Goal: Task Accomplishment & Management: Use online tool/utility

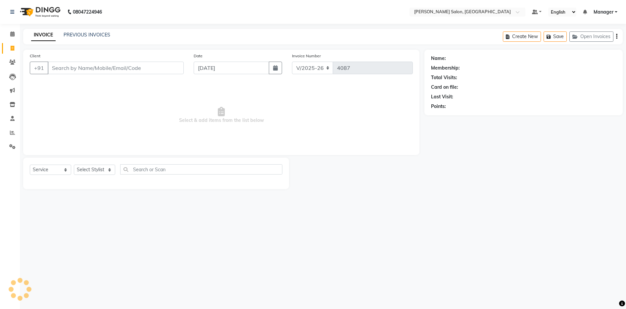
select select "4781"
select select "service"
type input "9462512462"
click at [172, 70] on span "Add Client" at bounding box center [168, 68] width 26 height 7
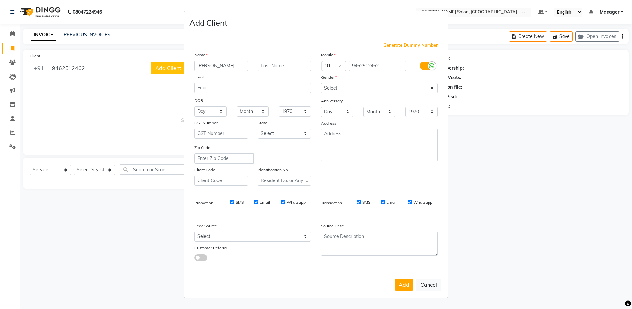
type input "[PERSON_NAME]"
click at [341, 91] on select "Select [DEMOGRAPHIC_DATA] [DEMOGRAPHIC_DATA] Other Prefer Not To Say" at bounding box center [379, 88] width 117 height 10
select select "[DEMOGRAPHIC_DATA]"
click at [321, 83] on select "Select [DEMOGRAPHIC_DATA] [DEMOGRAPHIC_DATA] Other Prefer Not To Say" at bounding box center [379, 88] width 117 height 10
click at [400, 282] on button "Add" at bounding box center [404, 285] width 19 height 12
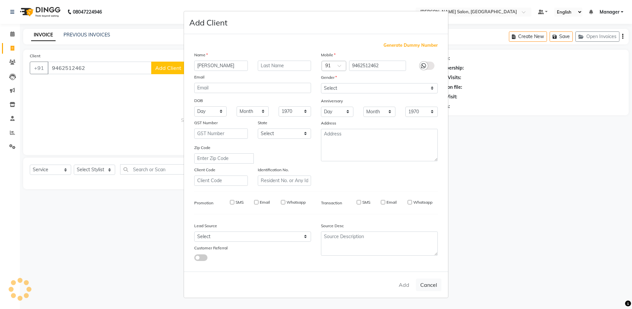
select select
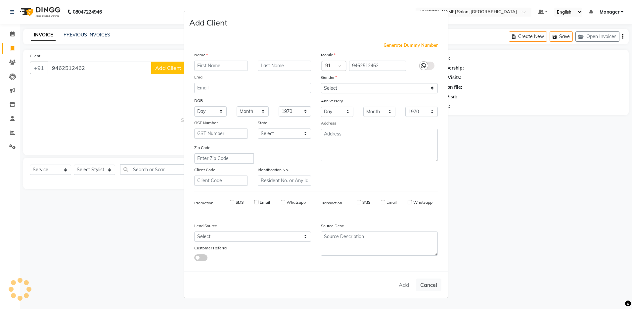
select select
checkbox input "false"
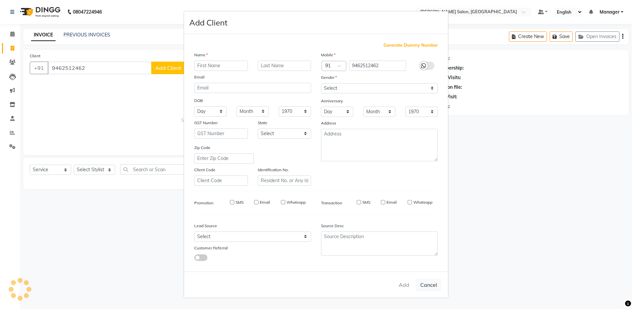
checkbox input "false"
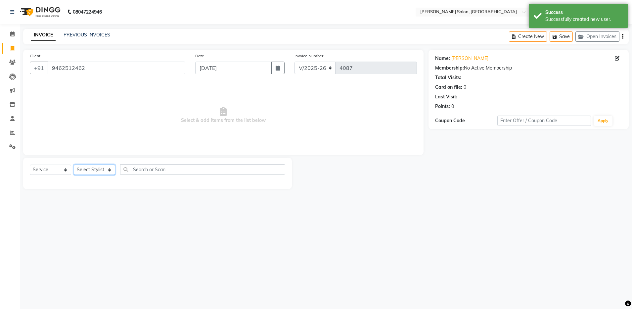
click at [81, 165] on select "Select Stylist Aarthi Abhishek [PERSON_NAME] [PERSON_NAME] Arjun [PERSON_NAME] …" at bounding box center [94, 170] width 41 height 10
select select "83077"
click at [74, 165] on select "Select Stylist Aarthi Abhishek [PERSON_NAME] [PERSON_NAME] Arjun [PERSON_NAME] …" at bounding box center [94, 170] width 41 height 10
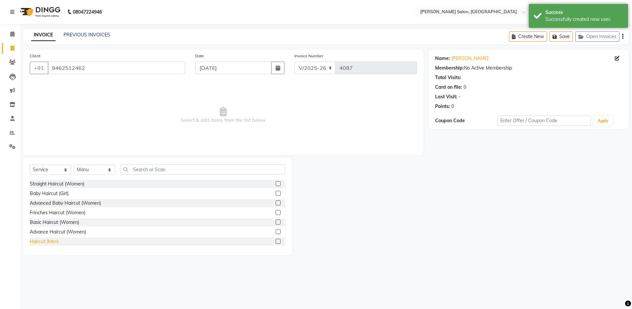
click at [46, 238] on div "Haircut (Men)" at bounding box center [44, 241] width 29 height 7
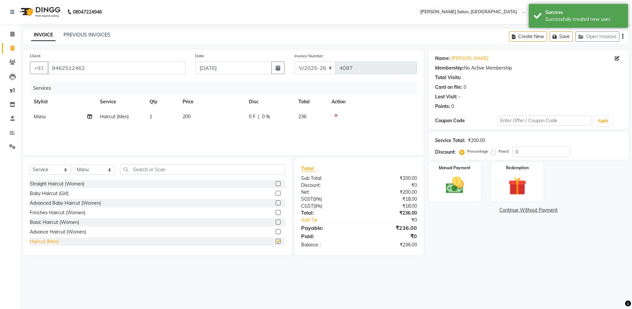
checkbox input "false"
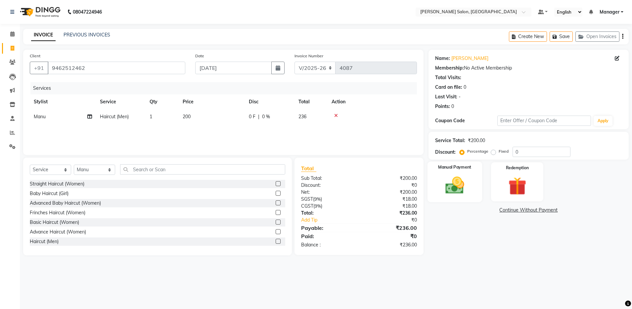
click at [442, 197] on div "Manual Payment" at bounding box center [455, 182] width 55 height 41
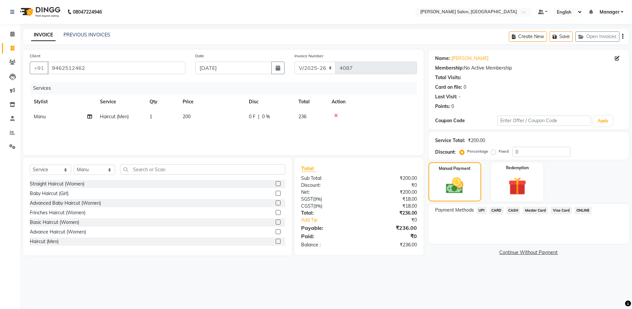
click at [623, 36] on icon "button" at bounding box center [622, 36] width 1 height 0
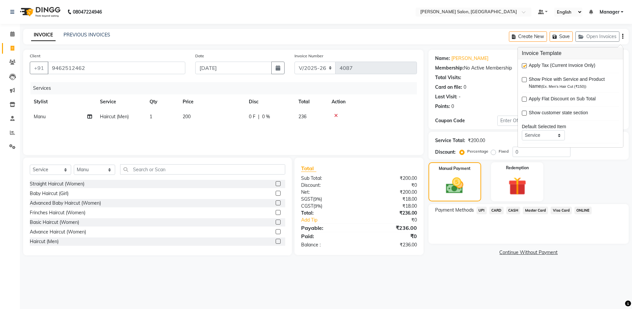
click at [528, 66] on div "Apply Tax (Current Invoice Only)" at bounding box center [570, 66] width 97 height 8
click at [524, 66] on label at bounding box center [524, 65] width 5 height 5
click at [524, 66] on input "checkbox" at bounding box center [524, 66] width 4 height 4
checkbox input "false"
click at [509, 210] on span "CASH" at bounding box center [514, 211] width 14 height 8
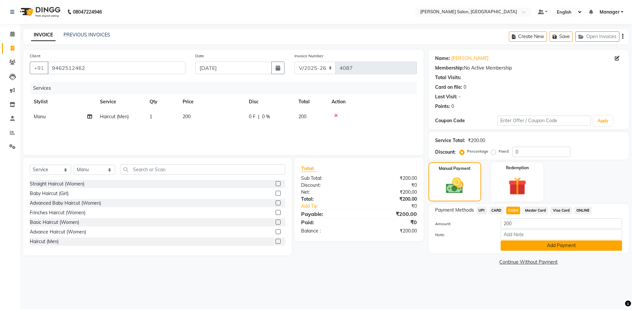
click at [529, 247] on button "Add Payment" at bounding box center [562, 245] width 122 height 10
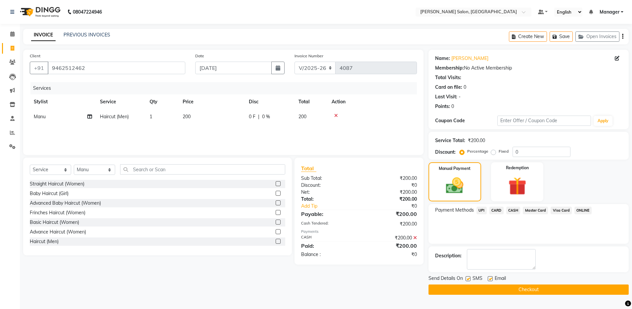
click at [489, 279] on label at bounding box center [490, 278] width 5 height 5
click at [489, 279] on input "checkbox" at bounding box center [490, 279] width 4 height 4
checkbox input "false"
click at [490, 292] on button "Checkout" at bounding box center [529, 289] width 200 height 10
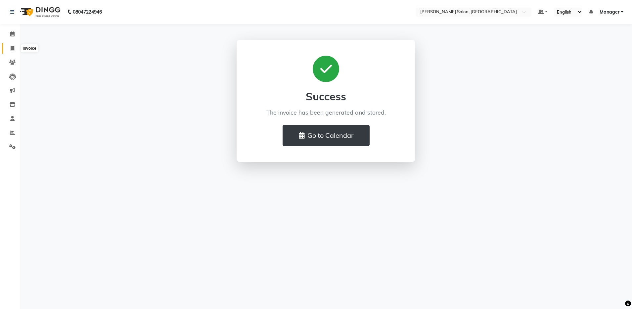
click at [9, 50] on span at bounding box center [13, 49] width 12 height 8
select select "service"
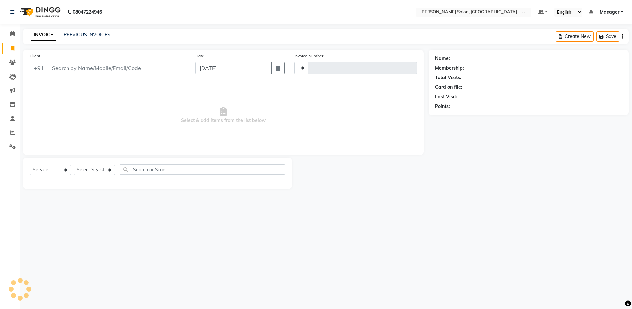
type input "4088"
select select "4781"
click at [95, 33] on link "PREVIOUS INVOICES" at bounding box center [87, 35] width 47 height 6
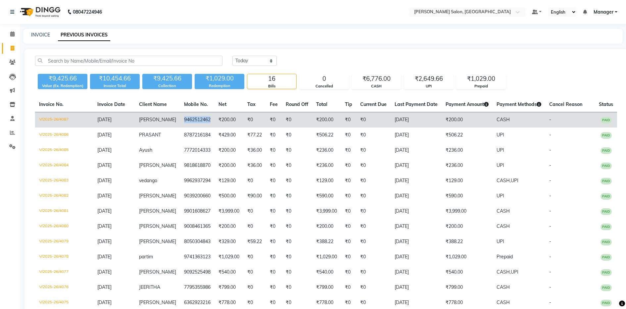
copy td "9462512462"
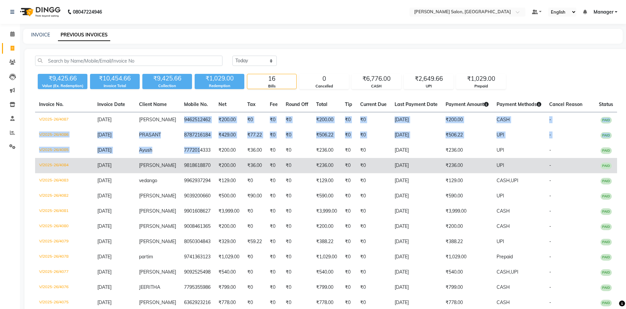
drag, startPoint x: 175, startPoint y: 120, endPoint x: 191, endPoint y: 161, distance: 43.9
click at [191, 161] on tbody "V/2025-26/4087 [DATE] [PERSON_NAME] 9462512462 ₹200.00 ₹0 ₹0 ₹0 ₹200.00 ₹0 ₹0 […" at bounding box center [326, 234] width 582 height 244
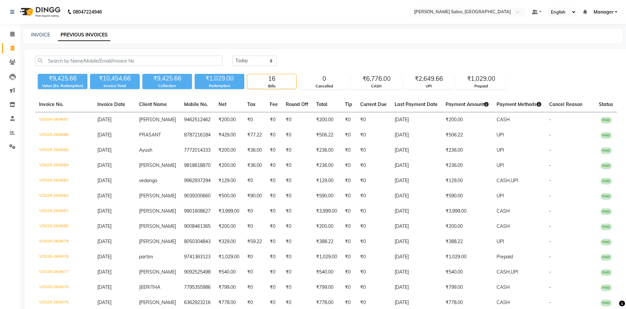
click at [312, 18] on nav "08047224946 Select Location × [PERSON_NAME] Salon, Bellandur Default Panel My P…" at bounding box center [313, 12] width 626 height 24
click at [38, 32] on link "INVOICE" at bounding box center [40, 35] width 19 height 6
select select "4781"
select select "service"
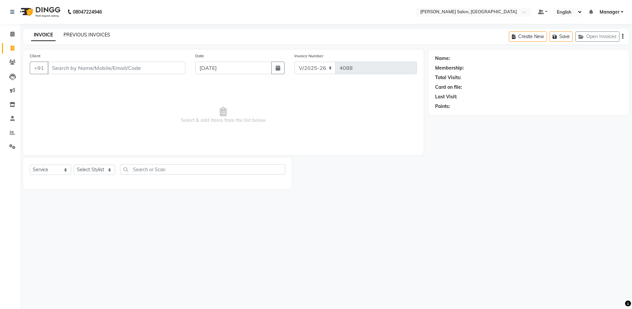
click at [90, 33] on link "PREVIOUS INVOICES" at bounding box center [87, 35] width 47 height 6
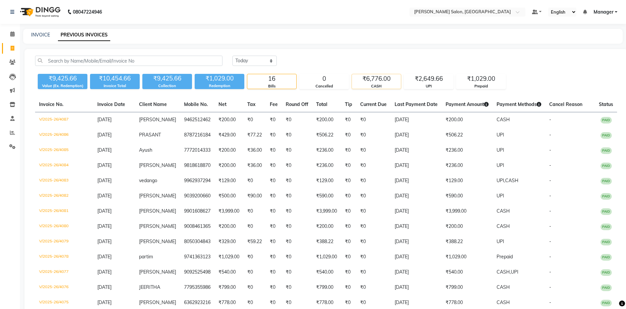
click at [376, 81] on div "₹6,776.00" at bounding box center [376, 78] width 49 height 9
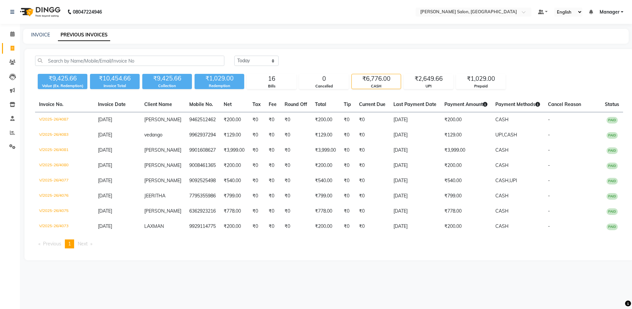
click at [41, 30] on div "INVOICE PREVIOUS INVOICES" at bounding box center [326, 36] width 606 height 15
click at [422, 84] on div "UPI" at bounding box center [428, 86] width 49 height 6
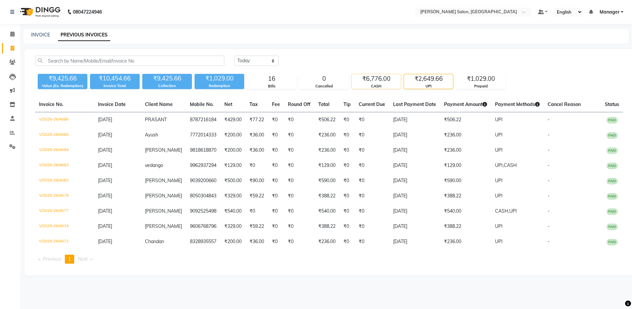
click at [374, 85] on div "CASH" at bounding box center [376, 86] width 49 height 6
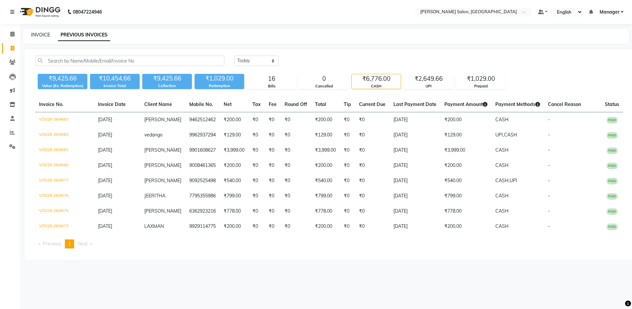
click at [38, 34] on link "INVOICE" at bounding box center [40, 35] width 19 height 6
select select "service"
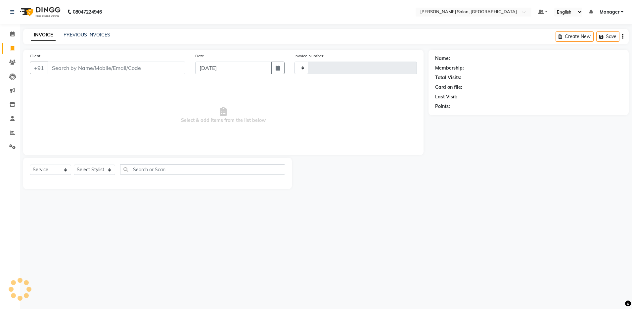
type input "4088"
select select "4781"
click at [91, 169] on select "Select Stylist Aarthi Abhishek [PERSON_NAME] [PERSON_NAME] Arjun [PERSON_NAME] …" at bounding box center [94, 170] width 41 height 10
click at [169, 36] on div "INVOICE PREVIOUS INVOICES Create New Save Open Invoices" at bounding box center [326, 37] width 606 height 16
click at [89, 33] on link "PREVIOUS INVOICES" at bounding box center [87, 35] width 47 height 6
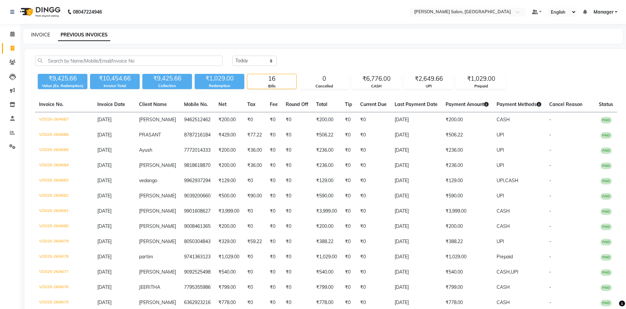
click at [38, 34] on link "INVOICE" at bounding box center [40, 35] width 19 height 6
select select "service"
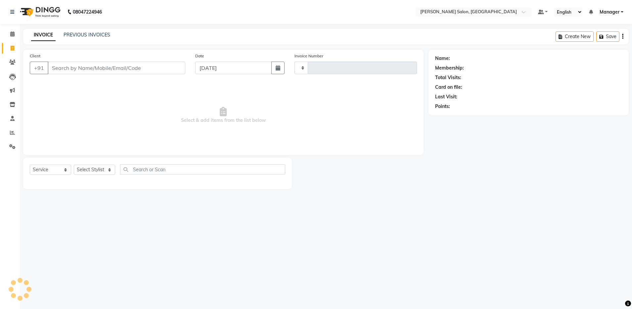
type input "4088"
select select "4781"
click at [76, 64] on input "Client" at bounding box center [117, 68] width 138 height 13
click at [192, 48] on main "INVOICE PREVIOUS INVOICES Create New Save Open Invoices Client +91 Date [DATE] …" at bounding box center [326, 114] width 612 height 170
click at [189, 42] on div "INVOICE PREVIOUS INVOICES Create New Save Open Invoices" at bounding box center [326, 37] width 606 height 16
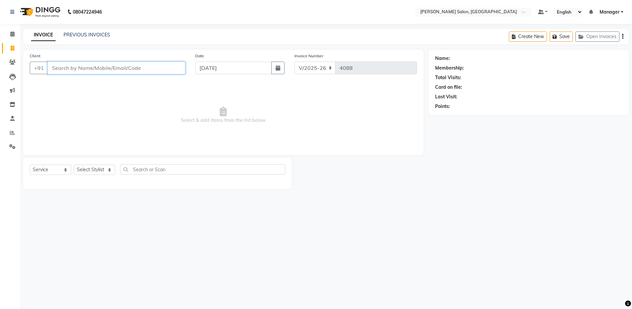
click at [96, 71] on input "Client" at bounding box center [117, 68] width 138 height 13
click at [99, 165] on select "Select Stylist Aarthi Abhishek [PERSON_NAME] [PERSON_NAME] Arjun [PERSON_NAME] …" at bounding box center [94, 170] width 41 height 10
click at [397, 207] on div "08047224946 Select Location × [PERSON_NAME] Salon, Bellandur Default Panel My P…" at bounding box center [316, 154] width 632 height 309
click at [538, 204] on div "08047224946 Select Location × [PERSON_NAME] Salon, Bellandur Default Panel My P…" at bounding box center [316, 154] width 632 height 309
click at [96, 71] on input "Client" at bounding box center [117, 68] width 138 height 13
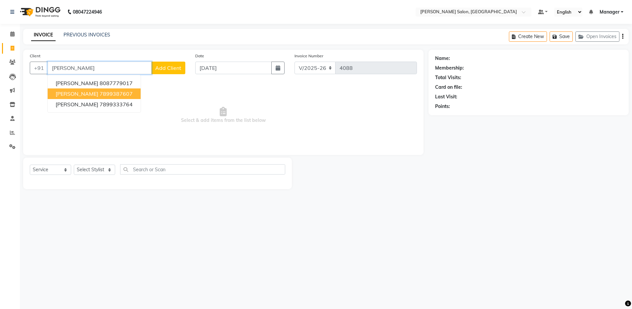
click at [100, 95] on ngb-highlight "7899387607" at bounding box center [116, 93] width 33 height 7
type input "7899387607"
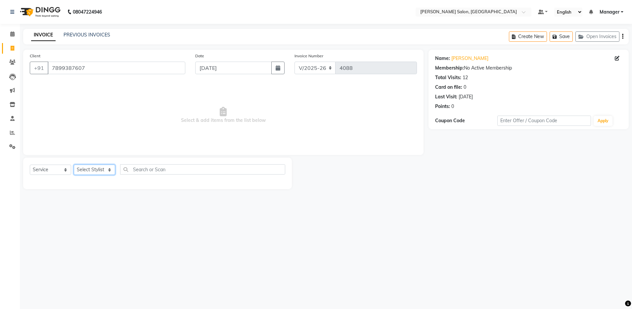
click at [95, 173] on select "Select Stylist Aarthi Abhishek [PERSON_NAME] [PERSON_NAME] Arjun [PERSON_NAME] …" at bounding box center [94, 170] width 41 height 10
click at [124, 254] on div "08047224946 Select Location × [PERSON_NAME] Salon, Bellandur Default Panel My P…" at bounding box center [316, 154] width 632 height 309
click at [97, 164] on div "Select Service Product Membership Package Voucher Prepaid Gift Card Select Styl…" at bounding box center [157, 173] width 269 height 31
click at [97, 166] on select "Select Stylist Aarthi Abhishek [PERSON_NAME] [PERSON_NAME] Arjun [PERSON_NAME] …" at bounding box center [94, 170] width 41 height 10
select select "28896"
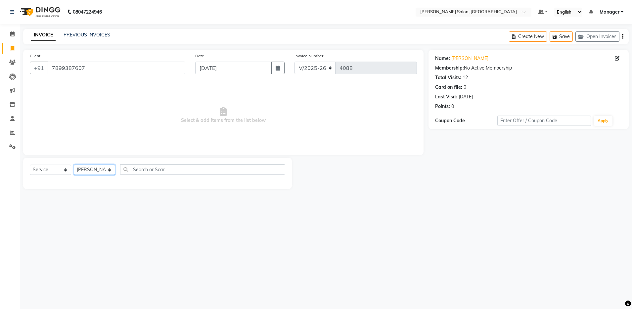
click at [74, 165] on select "Select Stylist Aarthi Abhishek [PERSON_NAME] [PERSON_NAME] Arjun [PERSON_NAME] …" at bounding box center [94, 170] width 41 height 10
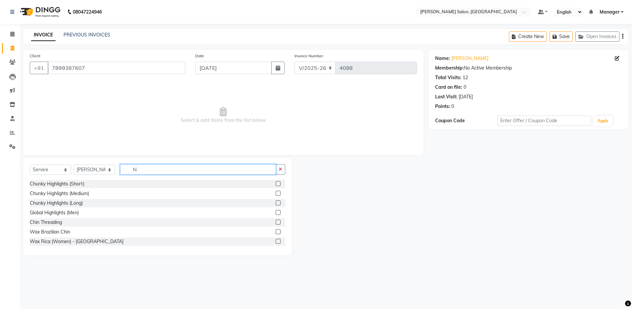
type input "h"
type input "stre"
click at [50, 182] on div "Per Streak (Short)" at bounding box center [49, 183] width 39 height 7
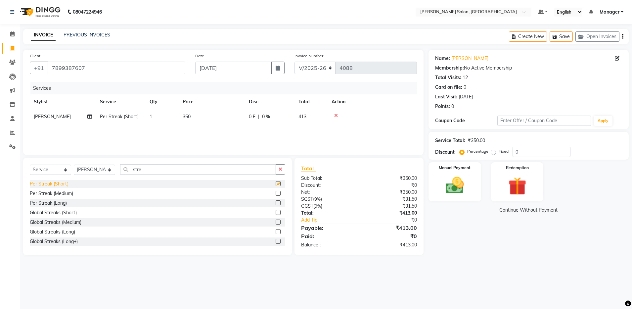
checkbox input "false"
click at [155, 116] on td "1" at bounding box center [162, 116] width 33 height 15
select select "28896"
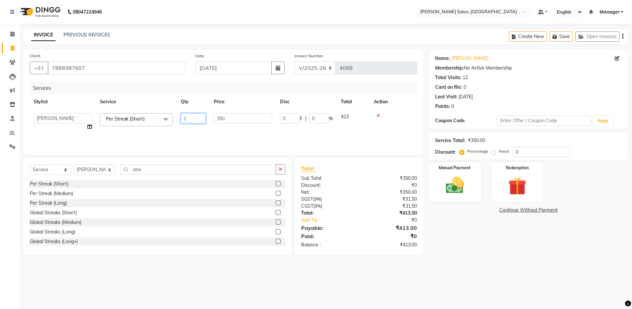
click at [189, 118] on input "1" at bounding box center [193, 118] width 25 height 10
type input "10"
click at [500, 235] on div "Name: [PERSON_NAME] Membership: No Active Membership Total Visits: 12 Card on f…" at bounding box center [531, 153] width 205 height 206
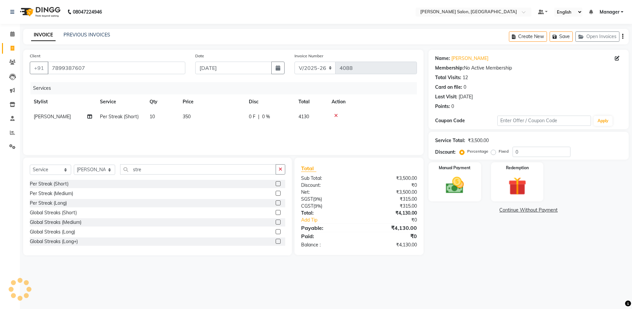
click at [150, 116] on span "10" at bounding box center [152, 117] width 5 height 6
select select "28896"
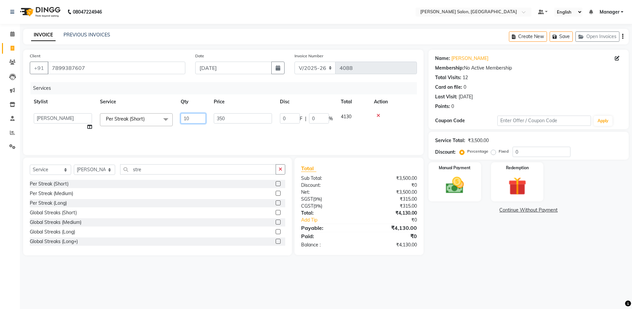
click at [187, 117] on input "10" at bounding box center [193, 118] width 25 height 10
click at [197, 119] on input "10" at bounding box center [193, 118] width 25 height 10
click at [198, 120] on input "10" at bounding box center [193, 118] width 25 height 10
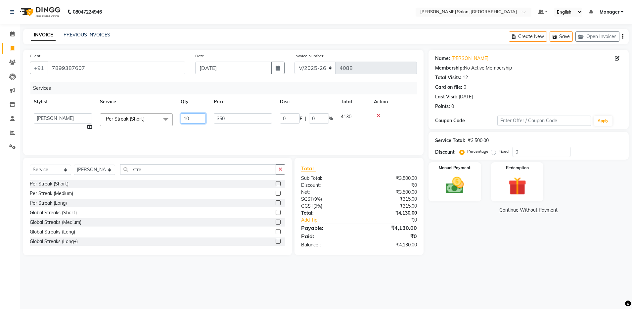
click at [198, 120] on input "10" at bounding box center [193, 118] width 25 height 10
type input "7"
drag, startPoint x: 473, startPoint y: 245, endPoint x: 420, endPoint y: 270, distance: 59.5
click at [420, 270] on div "08047224946 Select Location × [PERSON_NAME] Salon, Bellandur Default Panel My P…" at bounding box center [316, 154] width 632 height 309
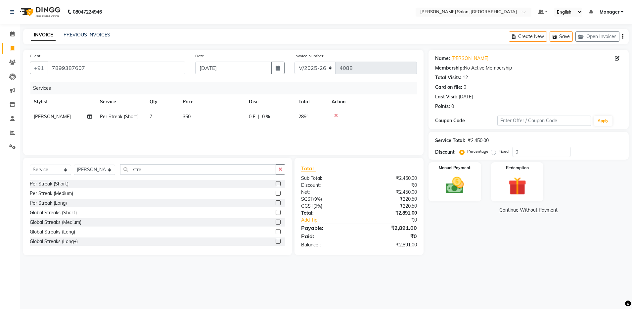
click at [335, 115] on icon at bounding box center [336, 115] width 4 height 5
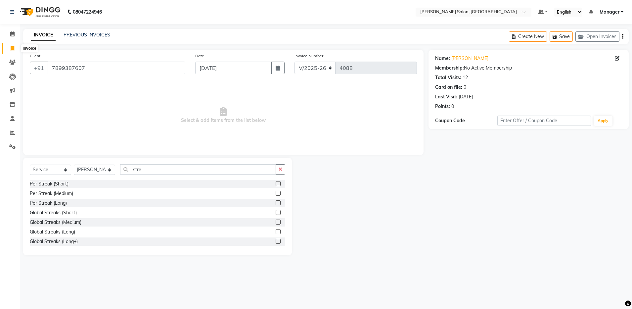
click at [12, 48] on icon at bounding box center [13, 48] width 4 height 5
select select "service"
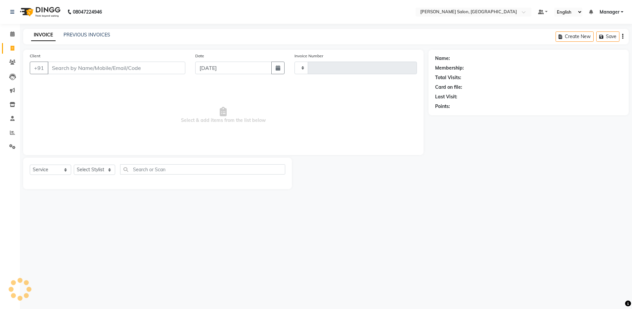
type input "4088"
select select "4781"
click at [82, 36] on link "PREVIOUS INVOICES" at bounding box center [87, 35] width 47 height 6
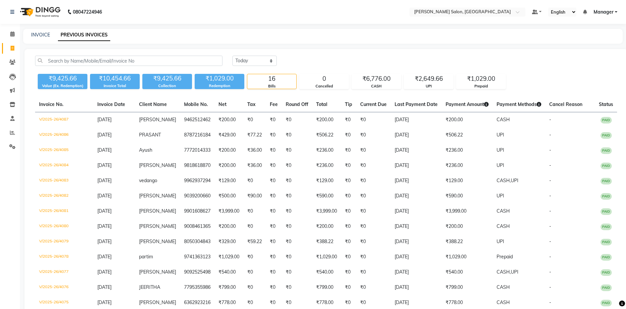
scroll to position [17, 0]
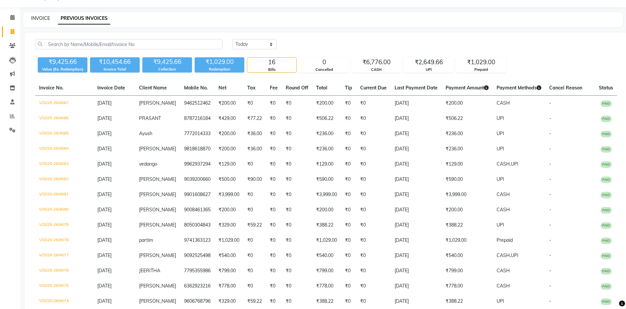
click at [39, 20] on link "INVOICE" at bounding box center [40, 18] width 19 height 6
select select "service"
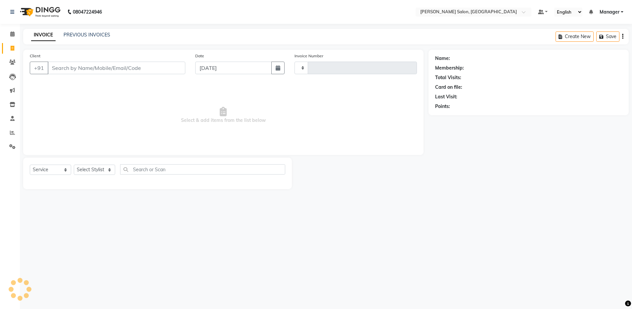
type input "4088"
select select "4781"
click at [76, 65] on input "Client" at bounding box center [117, 68] width 138 height 13
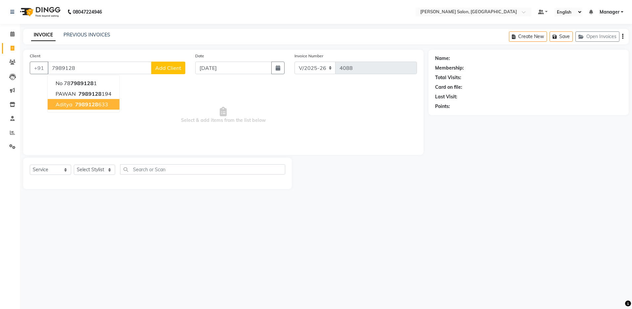
click at [95, 105] on span "7989128" at bounding box center [86, 104] width 23 height 7
type input "7989128633"
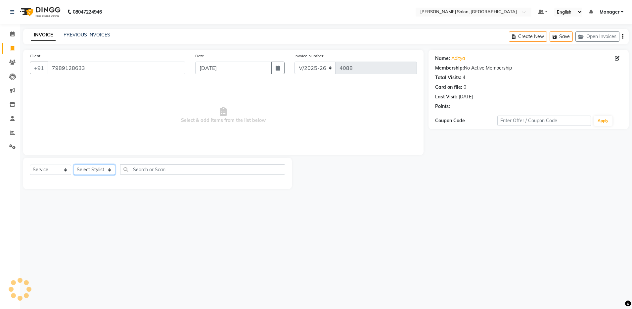
click at [95, 172] on select "Select Stylist Aarthi Abhishek [PERSON_NAME] [PERSON_NAME] Arjun [PERSON_NAME] …" at bounding box center [94, 170] width 41 height 10
select select "28897"
click at [74, 165] on select "Select Stylist Aarthi Abhishek [PERSON_NAME] [PERSON_NAME] Arjun [PERSON_NAME] …" at bounding box center [94, 170] width 41 height 10
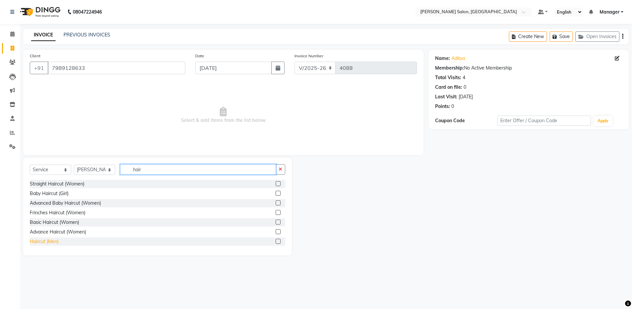
type input "hair"
click at [56, 243] on div "Haircut (Men)" at bounding box center [44, 241] width 29 height 7
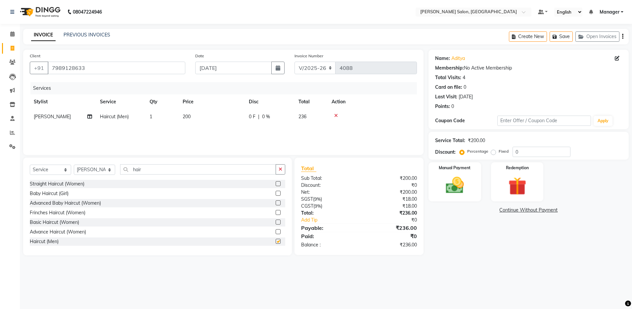
checkbox input "false"
click at [156, 173] on input "hair" at bounding box center [198, 169] width 156 height 10
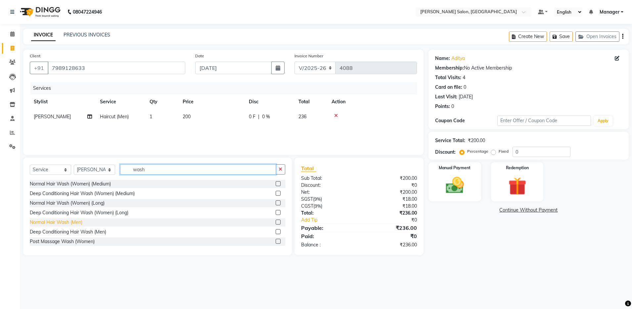
type input "wash"
click at [73, 221] on div "Normal Hair Wash (Men)" at bounding box center [56, 222] width 53 height 7
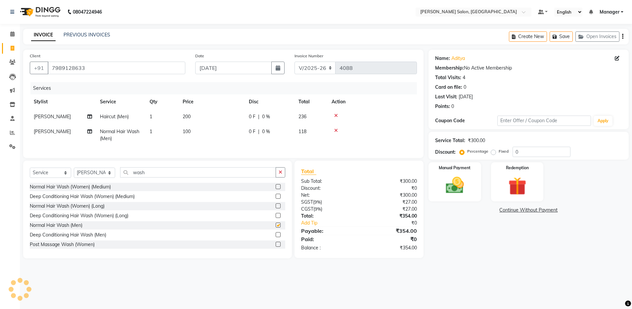
checkbox input "false"
click at [171, 177] on input "wash" at bounding box center [198, 172] width 156 height 10
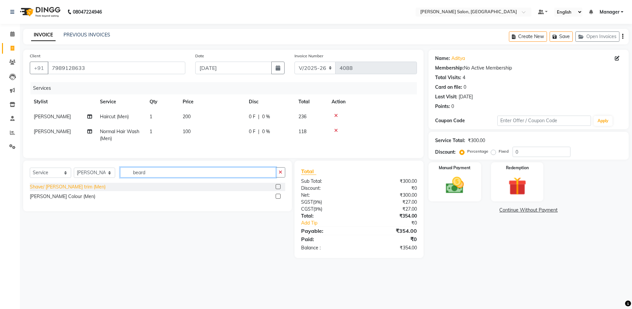
type input "beard"
click at [73, 190] on div "Shave/ [PERSON_NAME] trim (Men)" at bounding box center [68, 186] width 76 height 7
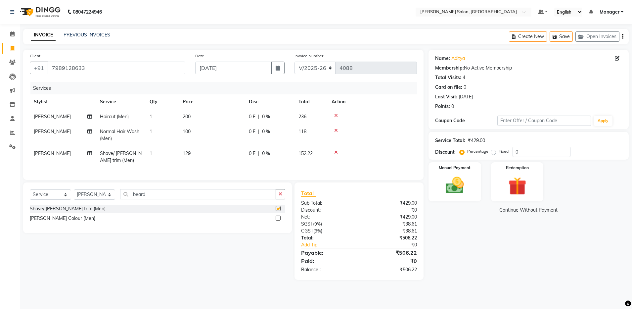
checkbox input "false"
click at [451, 182] on img at bounding box center [455, 185] width 31 height 22
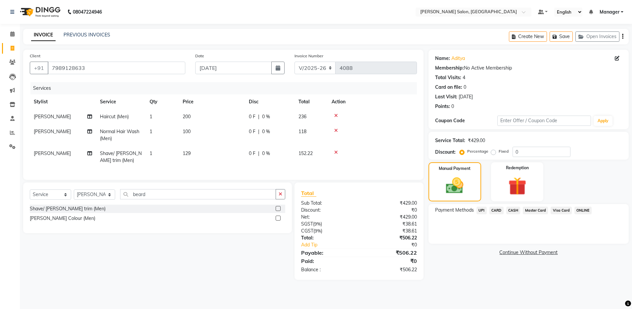
click at [482, 207] on span "UPI" at bounding box center [482, 211] width 10 height 8
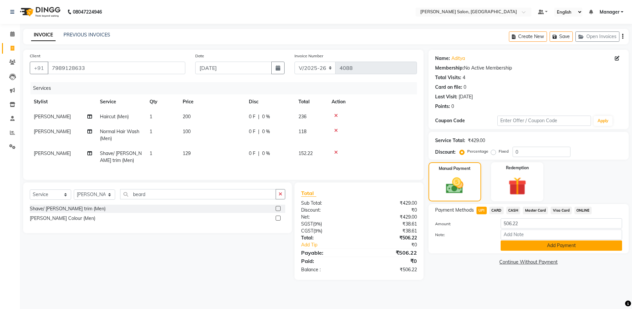
click at [523, 247] on button "Add Payment" at bounding box center [562, 245] width 122 height 10
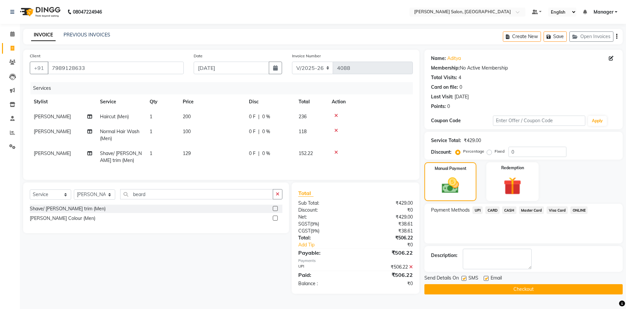
click at [485, 277] on label at bounding box center [486, 278] width 5 height 5
click at [485, 277] on input "checkbox" at bounding box center [486, 278] width 4 height 4
checkbox input "false"
click at [495, 292] on button "Checkout" at bounding box center [523, 289] width 198 height 10
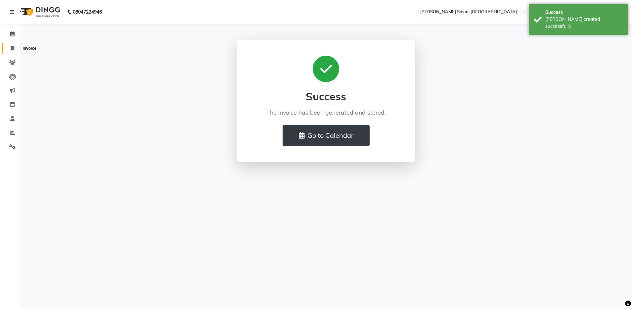
click at [14, 47] on icon at bounding box center [13, 48] width 4 height 5
select select "service"
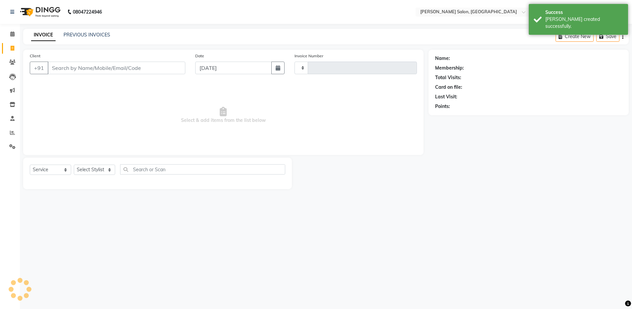
type input "4089"
select select "4781"
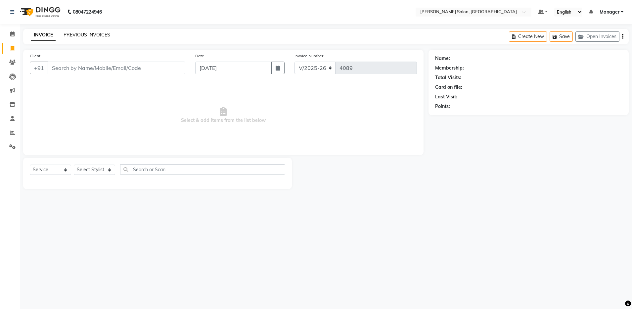
click at [101, 34] on link "PREVIOUS INVOICES" at bounding box center [87, 35] width 47 height 6
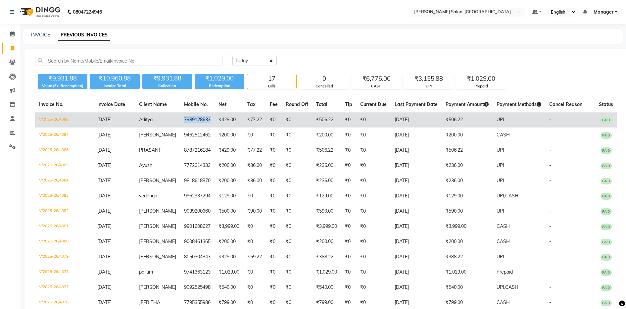
copy td "7989128633"
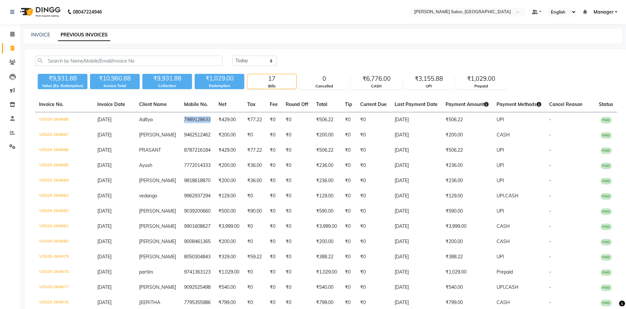
drag, startPoint x: 174, startPoint y: 119, endPoint x: 206, endPoint y: 100, distance: 37.1
click at [206, 100] on table "Invoice No. Invoice Date Client Name Mobile No. Net Tax Fee Round Off Total Tip…" at bounding box center [326, 234] width 582 height 274
click at [16, 132] on span at bounding box center [13, 133] width 12 height 8
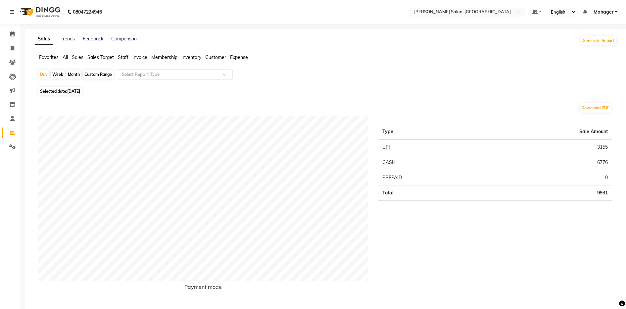
click at [217, 56] on span "Customer" at bounding box center [215, 57] width 21 height 6
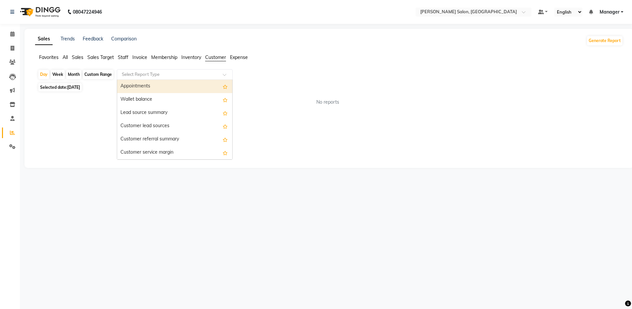
click at [202, 71] on div "Select Report Type" at bounding box center [175, 74] width 116 height 11
click at [98, 74] on div "Custom Range" at bounding box center [98, 74] width 31 height 9
select select "9"
select select "2025"
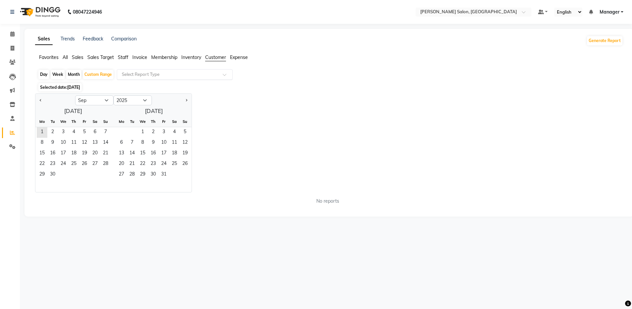
click at [144, 78] on div "Select Report Type" at bounding box center [175, 74] width 116 height 11
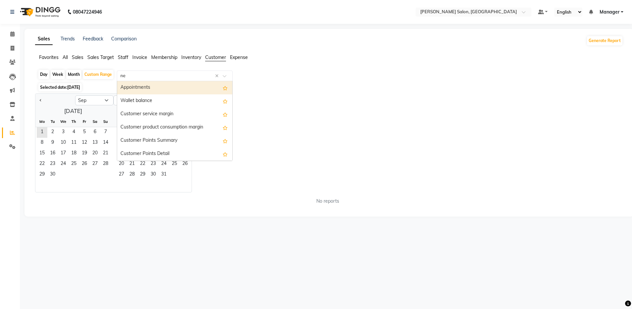
type input "new"
click at [153, 88] on div "New Customers" at bounding box center [174, 87] width 115 height 13
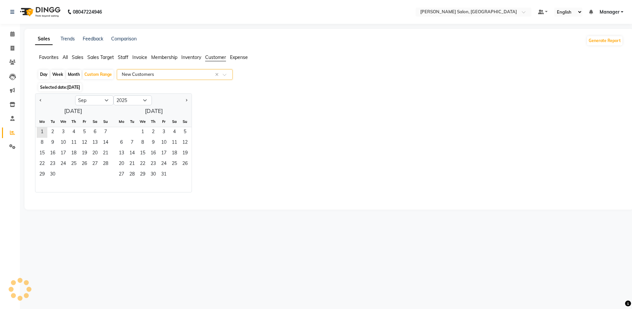
select select "full_report"
select select "csv"
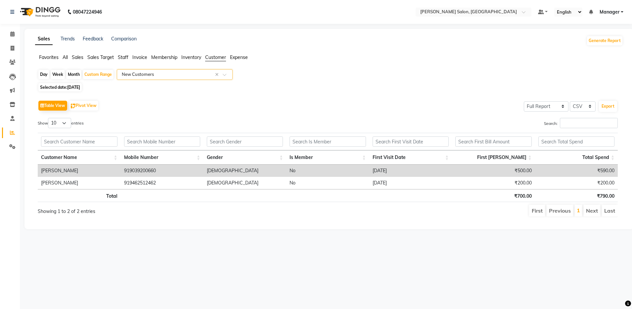
click at [119, 58] on span "Staff" at bounding box center [123, 57] width 11 height 6
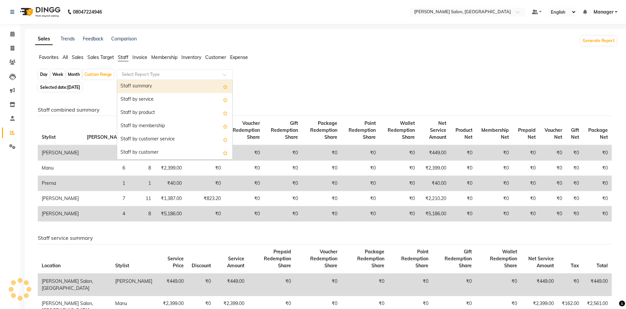
click at [166, 78] on div "Select Report Type" at bounding box center [175, 74] width 116 height 11
click at [159, 87] on div "Staff summary" at bounding box center [174, 86] width 115 height 13
select select "full_report"
select select "csv"
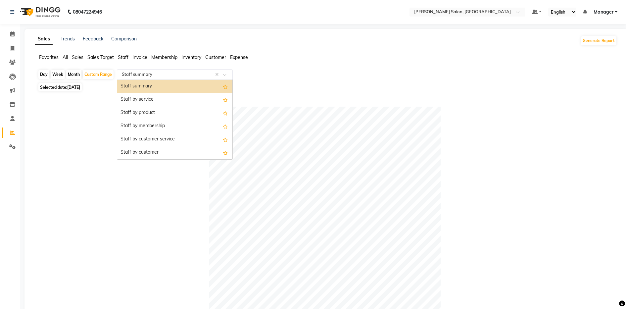
click at [147, 71] on div "Select Report Type × Staff summary ×" at bounding box center [175, 74] width 116 height 11
click at [155, 98] on div "Staff by service" at bounding box center [174, 99] width 115 height 13
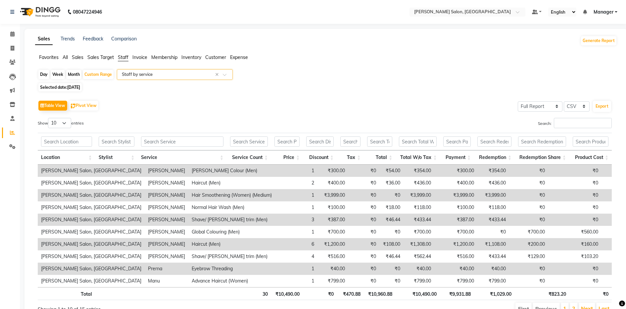
scroll to position [34, 0]
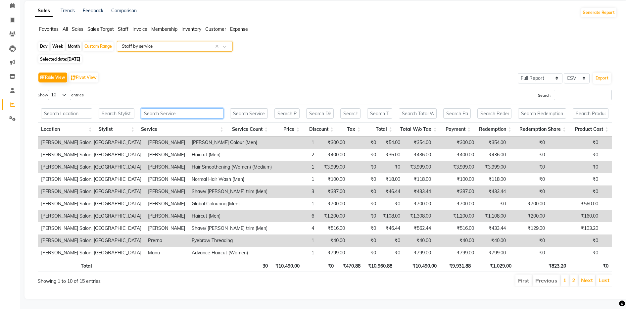
click at [170, 109] on input "text" at bounding box center [182, 113] width 82 height 10
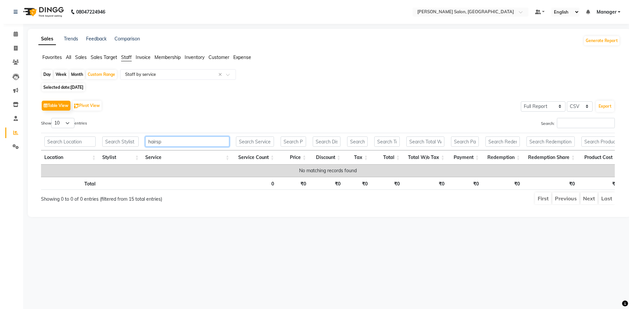
scroll to position [0, 0]
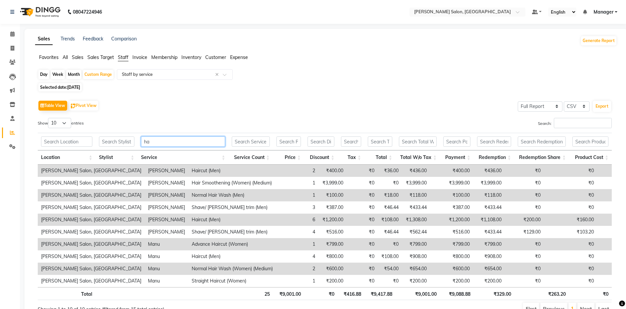
type input "h"
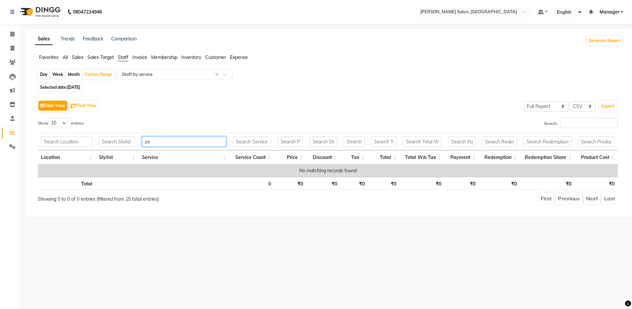
type input "p"
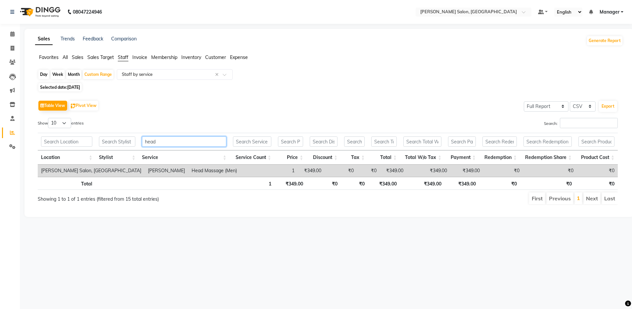
type input "head"
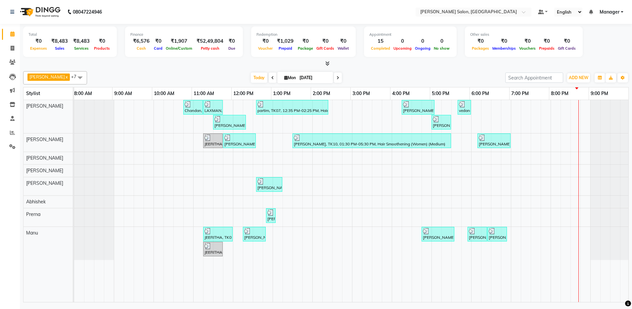
scroll to position [0, 2]
